Goal: Task Accomplishment & Management: Manage account settings

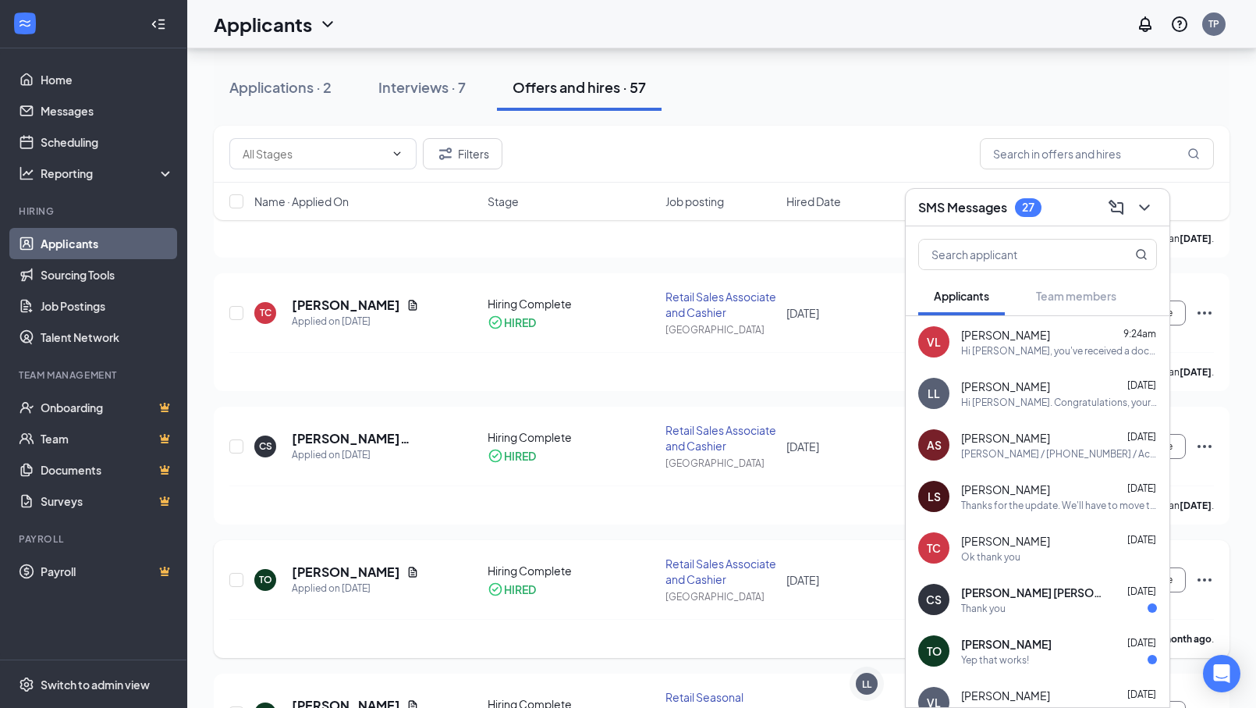
scroll to position [546, 0]
click at [435, 94] on div "Interviews · 7" at bounding box center [421, 87] width 87 height 20
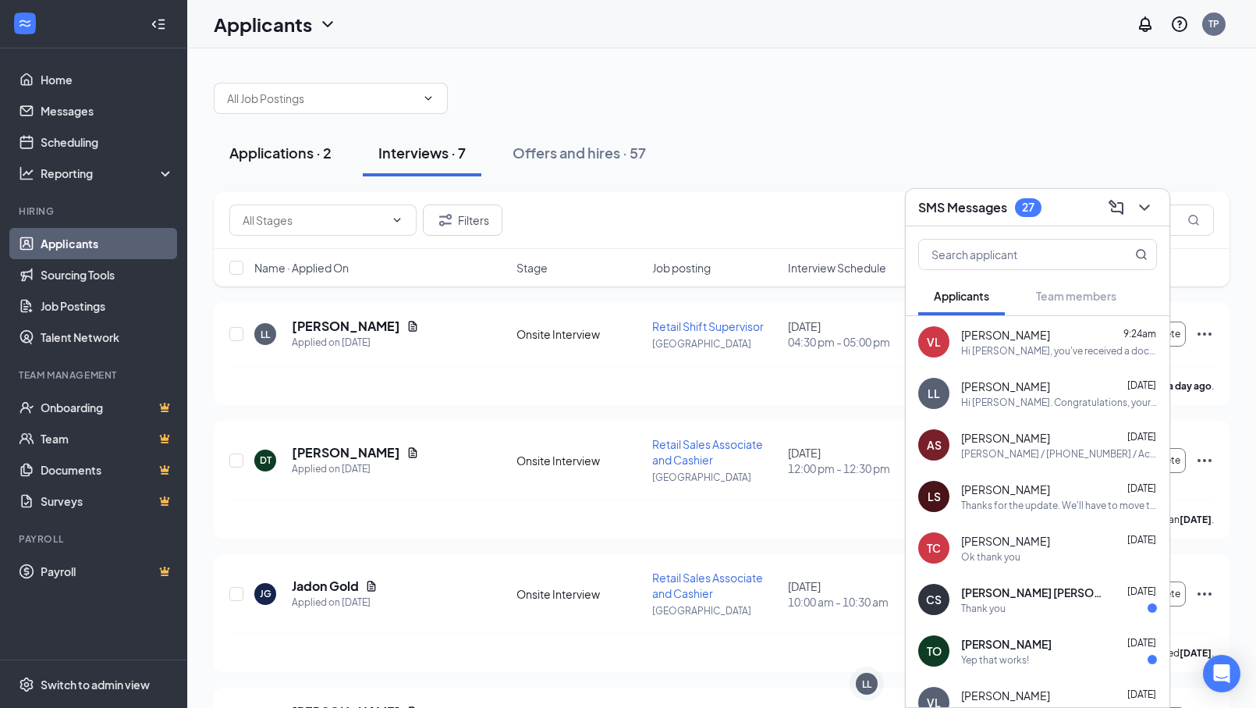
click at [261, 149] on div "Applications · 2" at bounding box center [280, 153] width 102 height 20
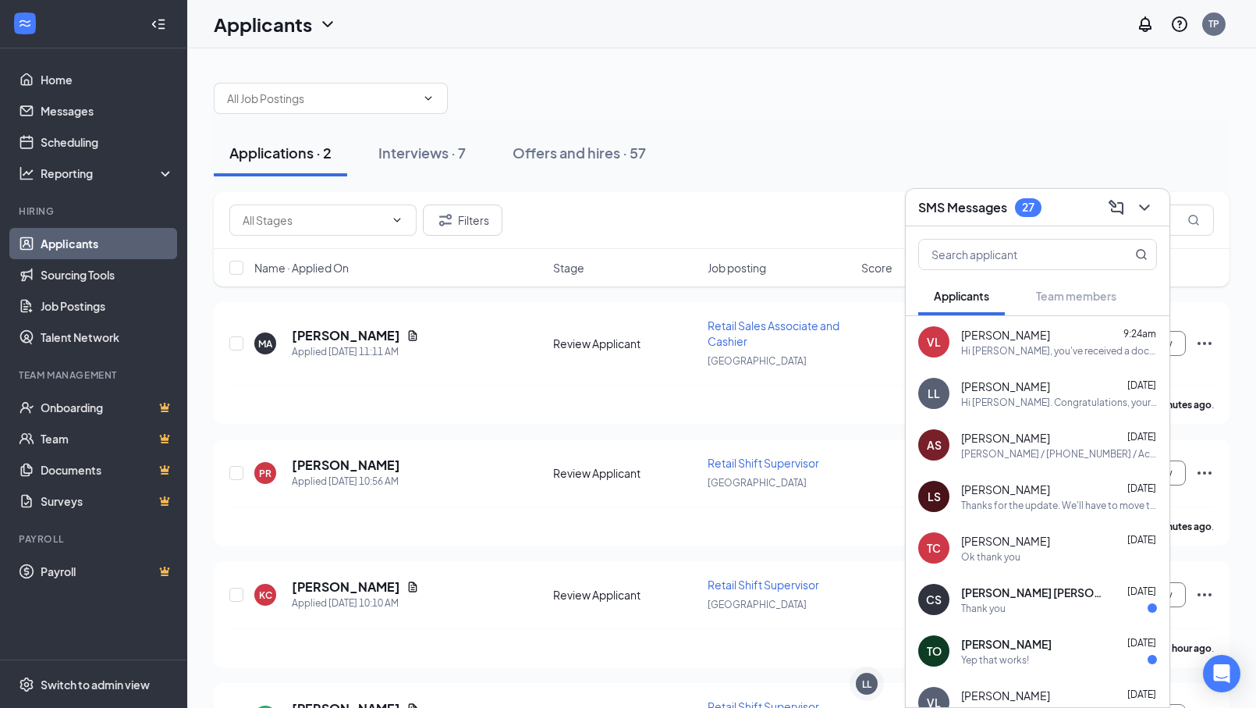
click at [1070, 211] on div "SMS Messages 27" at bounding box center [1037, 207] width 239 height 24
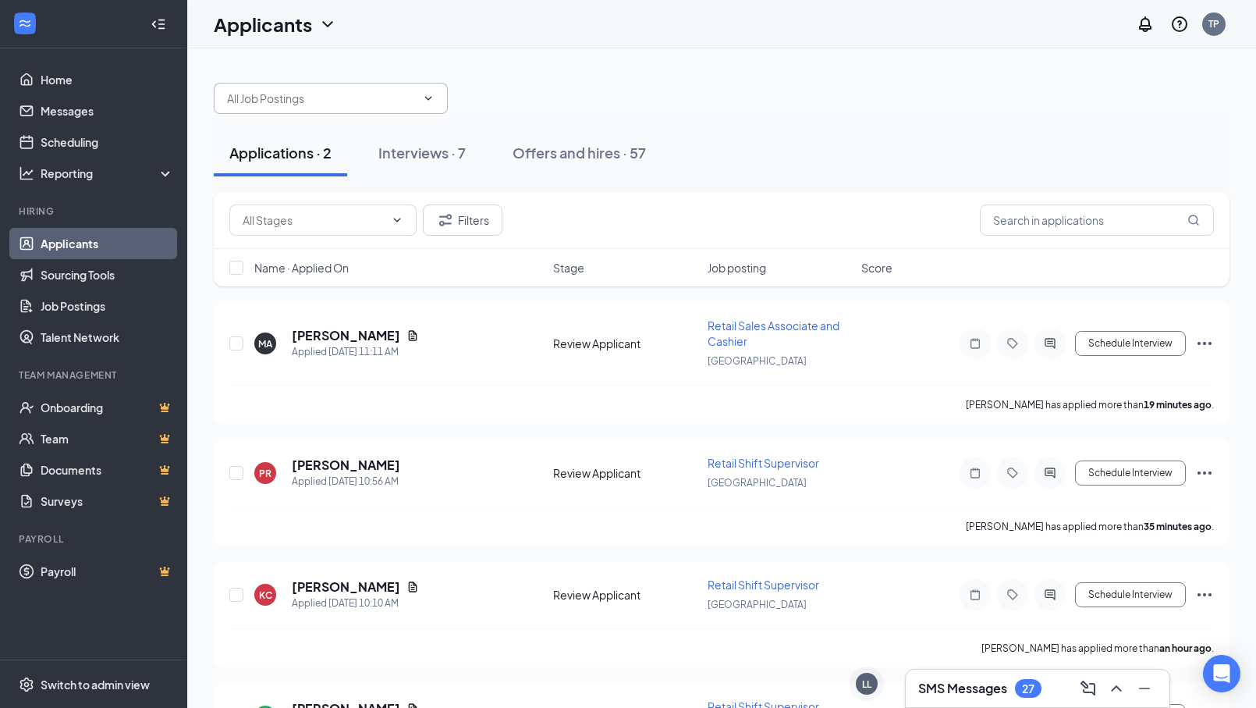
click at [441, 91] on span at bounding box center [331, 98] width 234 height 31
click at [426, 95] on icon "ChevronDown" at bounding box center [428, 98] width 12 height 12
type input "[PERSON_NAME]"
drag, startPoint x: 337, startPoint y: 212, endPoint x: 384, endPoint y: 214, distance: 46.8
click at [355, 214] on input "text" at bounding box center [314, 219] width 142 height 17
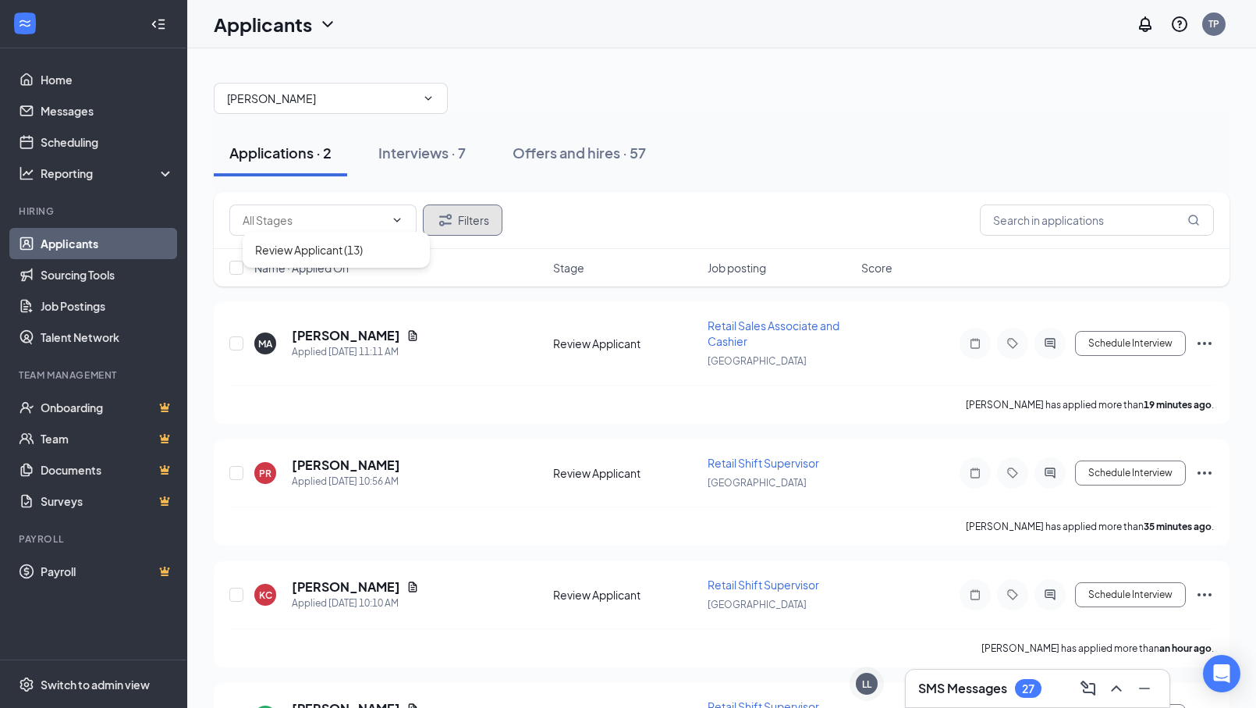
click at [451, 218] on icon "Filter" at bounding box center [445, 220] width 12 height 12
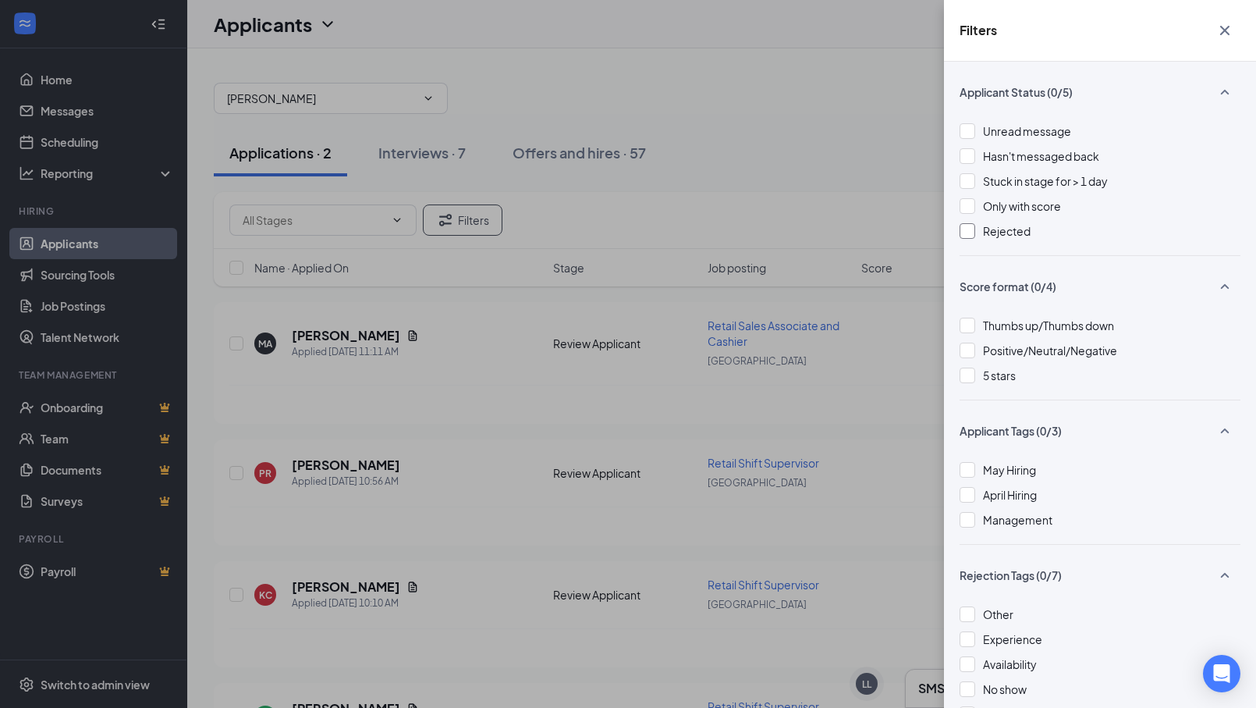
click at [967, 232] on div at bounding box center [968, 231] width 16 height 16
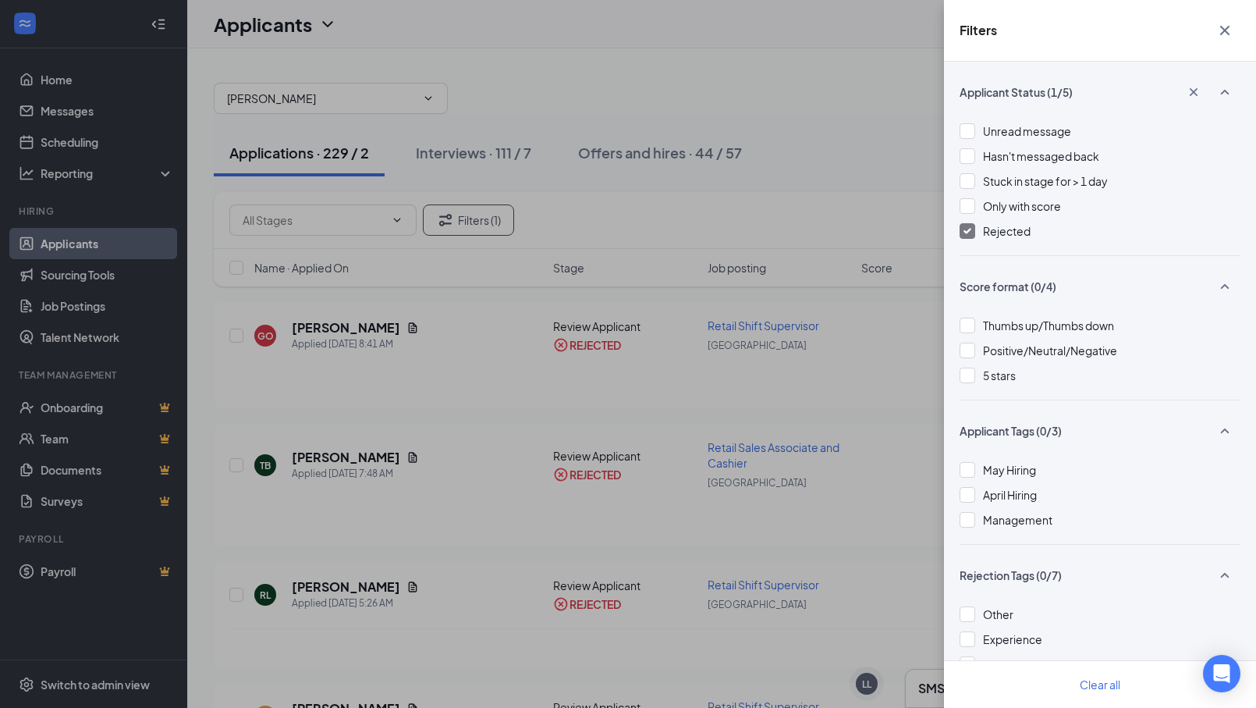
click at [323, 328] on div "Filters Applicant Status (1/5) Unread message Hasn't messaged back Stuck in sta…" at bounding box center [628, 354] width 1256 height 708
click at [346, 318] on div "Filters Applicant Status (1/5) Unread message Hasn't messaged back Stuck in sta…" at bounding box center [628, 354] width 1256 height 708
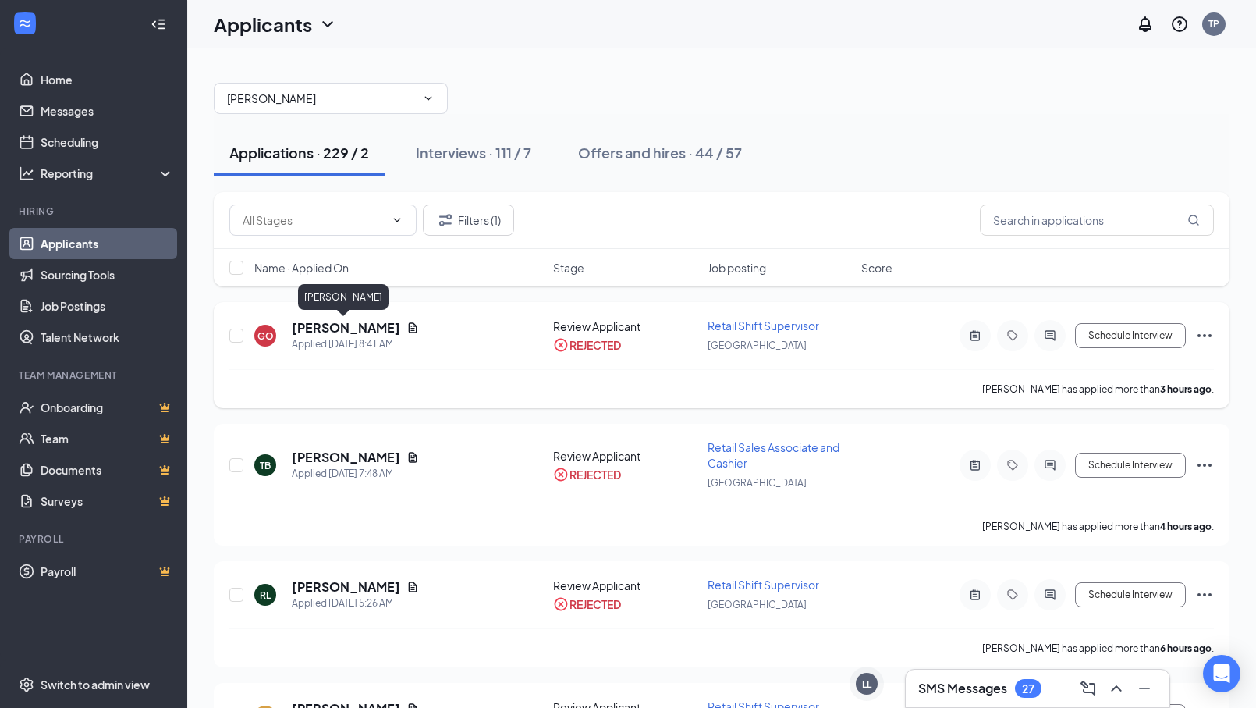
click at [341, 329] on h5 "[PERSON_NAME]" at bounding box center [346, 327] width 108 height 17
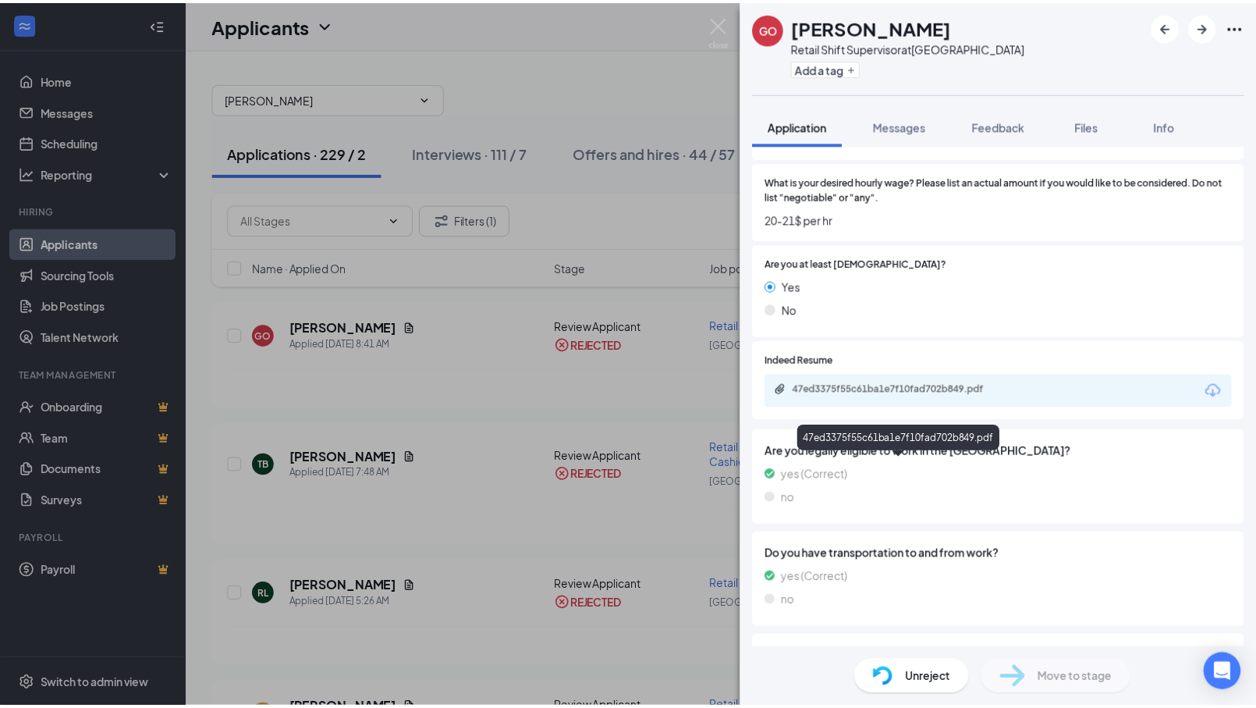
scroll to position [858, 0]
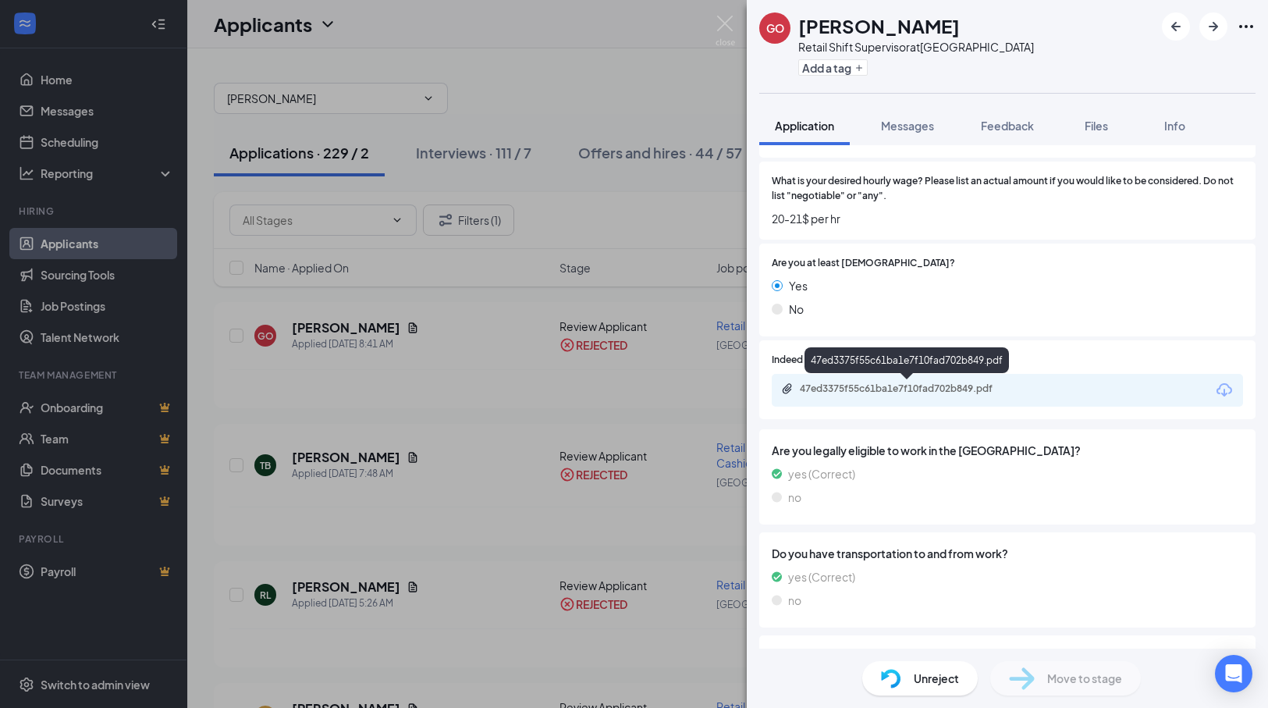
click at [935, 389] on div "47ed3375f55c61ba1e7f10fad702b849.pdf" at bounding box center [909, 388] width 218 height 12
drag, startPoint x: 543, startPoint y: 100, endPoint x: 756, endPoint y: 23, distance: 226.3
click at [544, 100] on div "GO [PERSON_NAME] Retail Shift Supervisor at [GEOGRAPHIC_DATA] Add a tag Applica…" at bounding box center [634, 354] width 1268 height 708
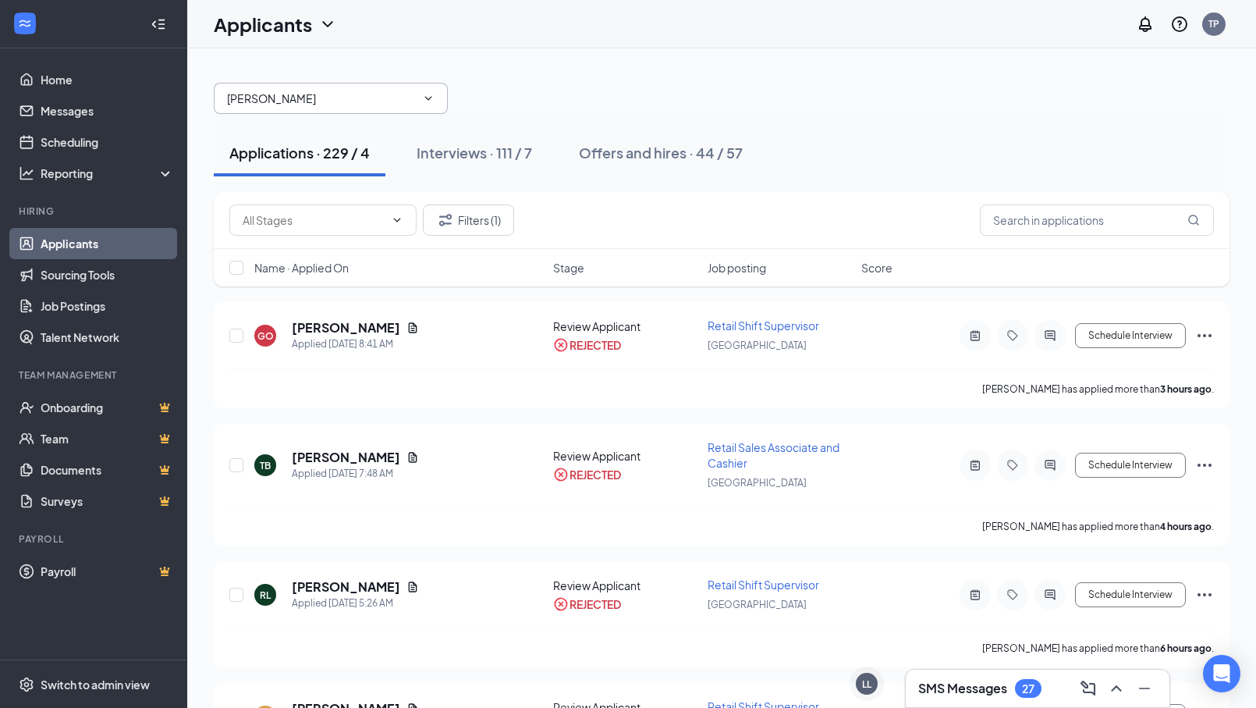
click at [431, 94] on icon "ChevronDown" at bounding box center [428, 98] width 12 height 12
click at [484, 225] on button "Filters (1)" at bounding box center [468, 219] width 91 height 31
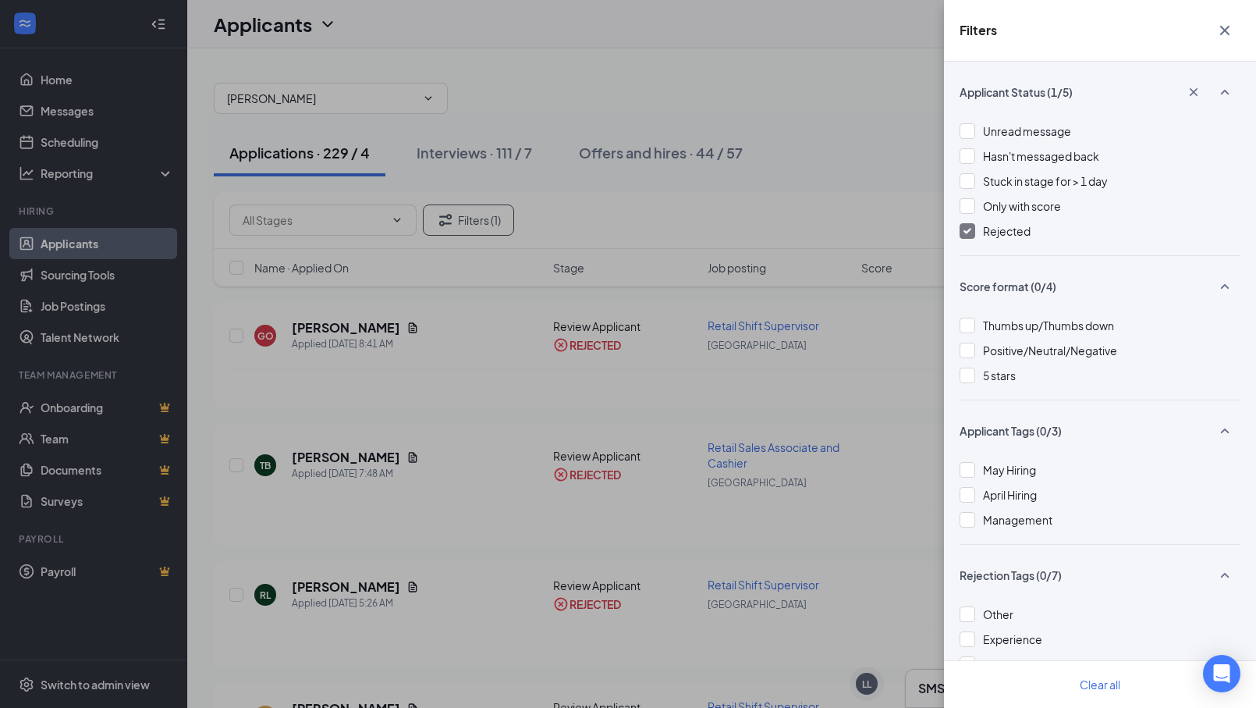
click at [966, 233] on img at bounding box center [968, 231] width 8 height 6
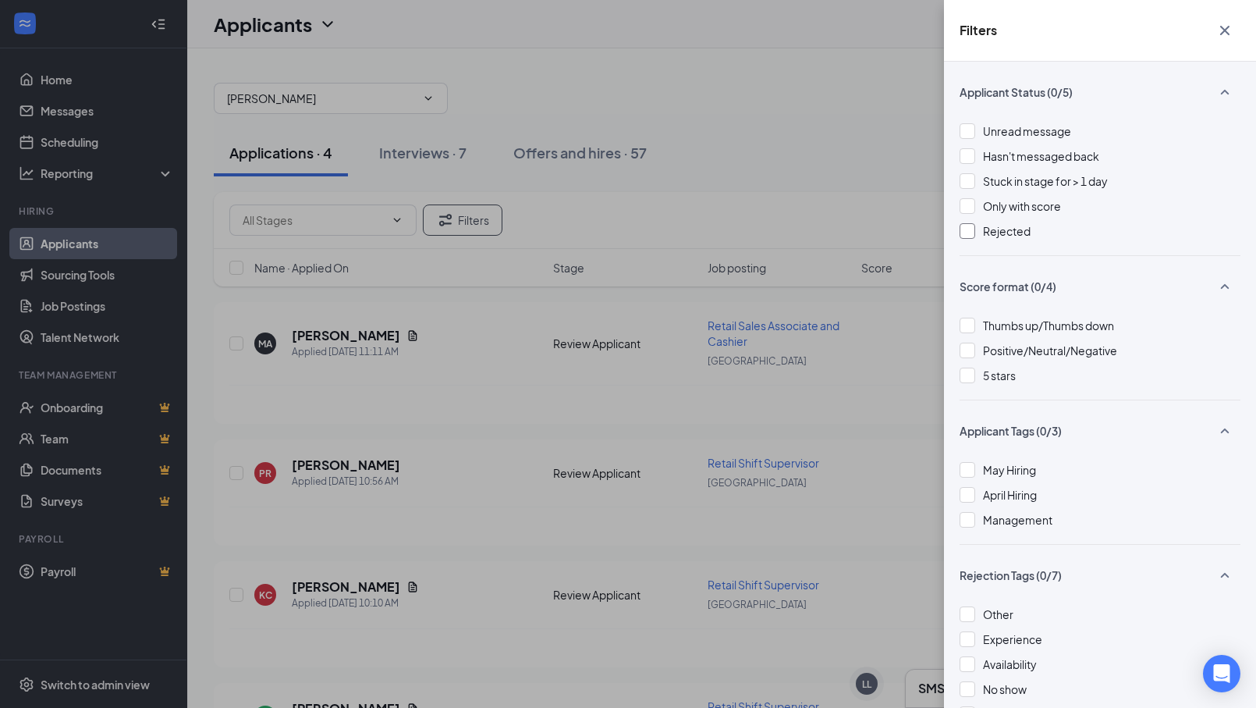
click at [714, 93] on div "Filters Applicant Status (0/5) Unread message Hasn't messaged back Stuck in sta…" at bounding box center [628, 354] width 1256 height 708
drag, startPoint x: 652, startPoint y: 204, endPoint x: 665, endPoint y: 205, distance: 13.4
click at [653, 204] on div "Filters Applicant Status (0/5) Unread message Hasn't messaged back Stuck in sta…" at bounding box center [628, 354] width 1256 height 708
